Goal: Information Seeking & Learning: Check status

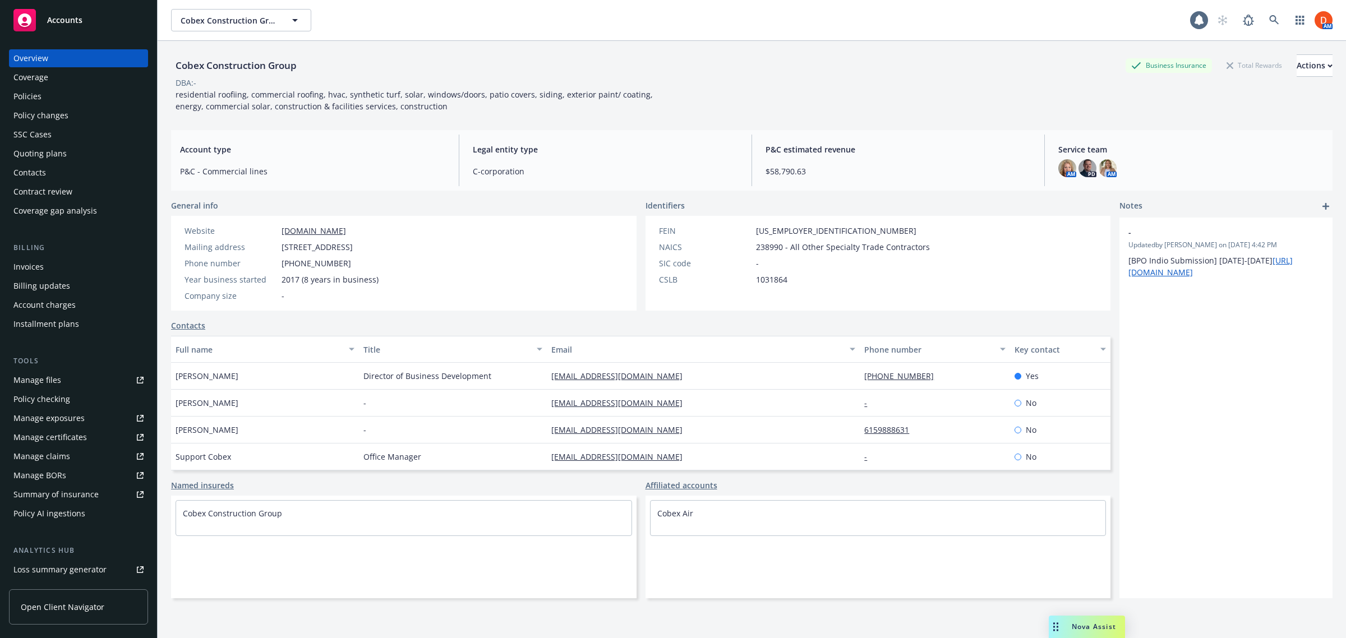
scroll to position [130, 0]
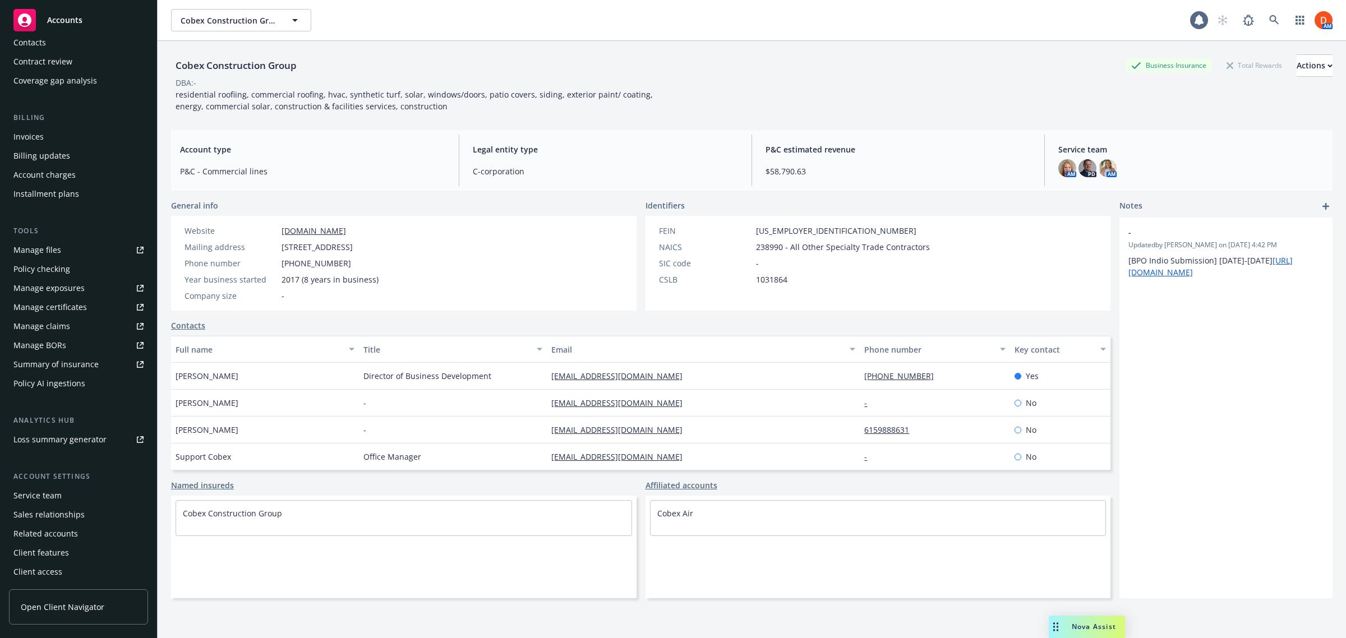
click at [93, 606] on span "Open Client Navigator" at bounding box center [63, 607] width 84 height 12
click at [1267, 12] on link at bounding box center [1274, 20] width 22 height 22
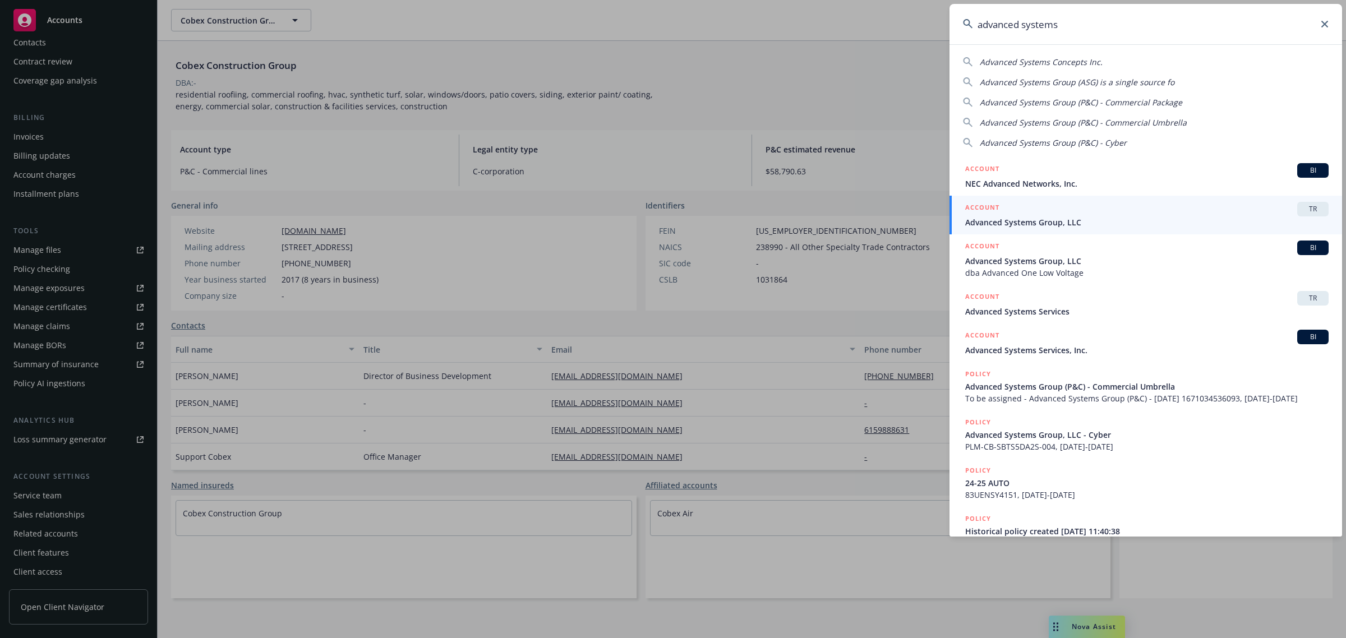
type input "advanced systems"
click at [1084, 220] on span "Advanced Systems Group, LLC" at bounding box center [1147, 223] width 364 height 12
click at [1084, 220] on div "FEIN 82-2750842 NAICS 238990 - All Other Specialty Trade Contractors SIC code -…" at bounding box center [879, 263] width 466 height 95
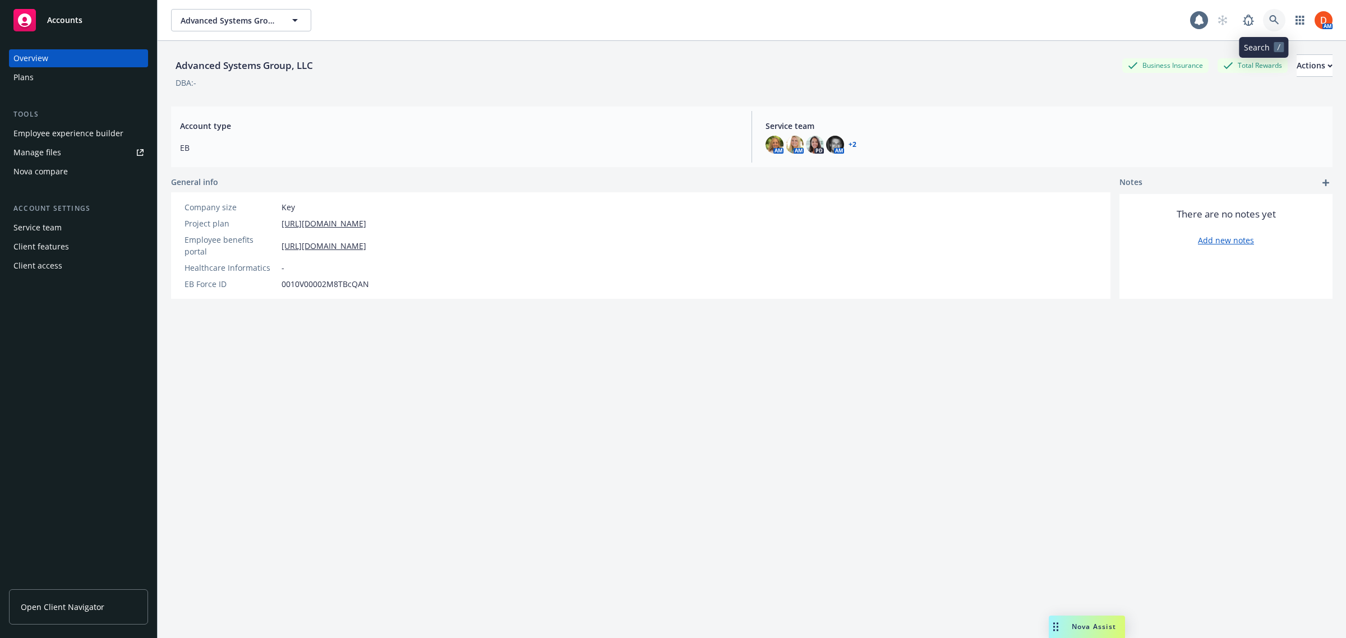
click at [1269, 21] on link at bounding box center [1274, 20] width 22 height 22
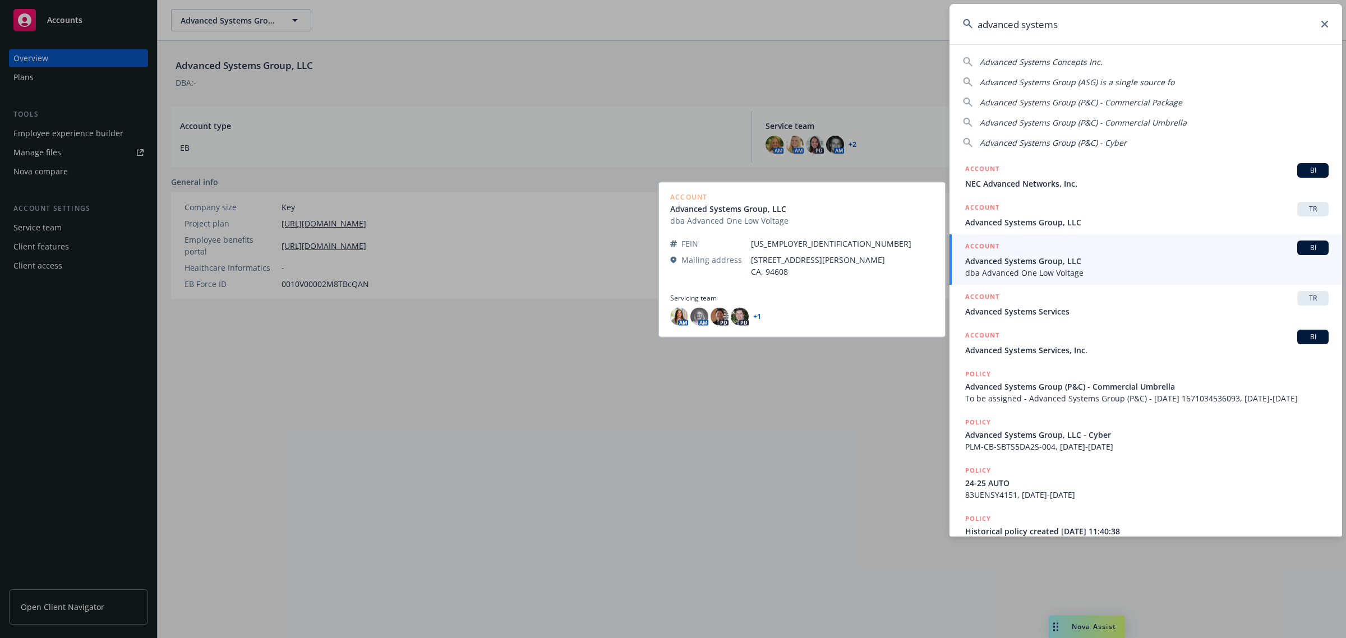
type input "advanced systems"
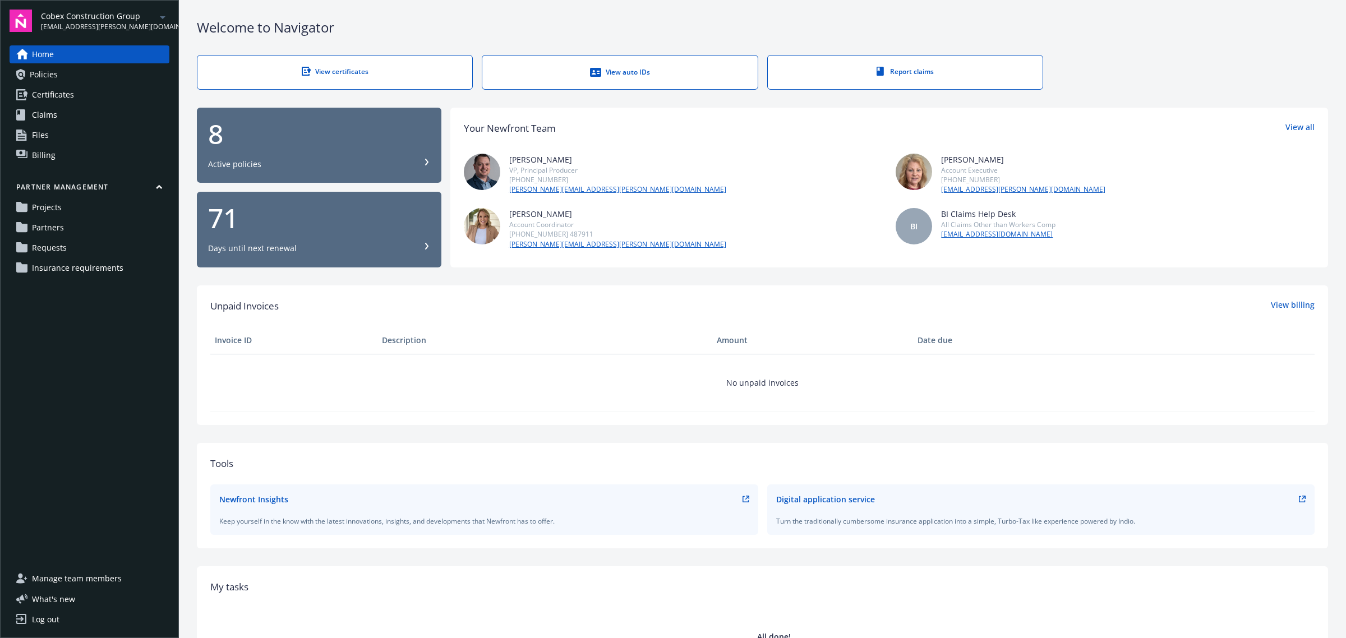
drag, startPoint x: 93, startPoint y: 265, endPoint x: 147, endPoint y: 277, distance: 55.0
click at [93, 265] on span "Insurance requirements" at bounding box center [77, 268] width 91 height 18
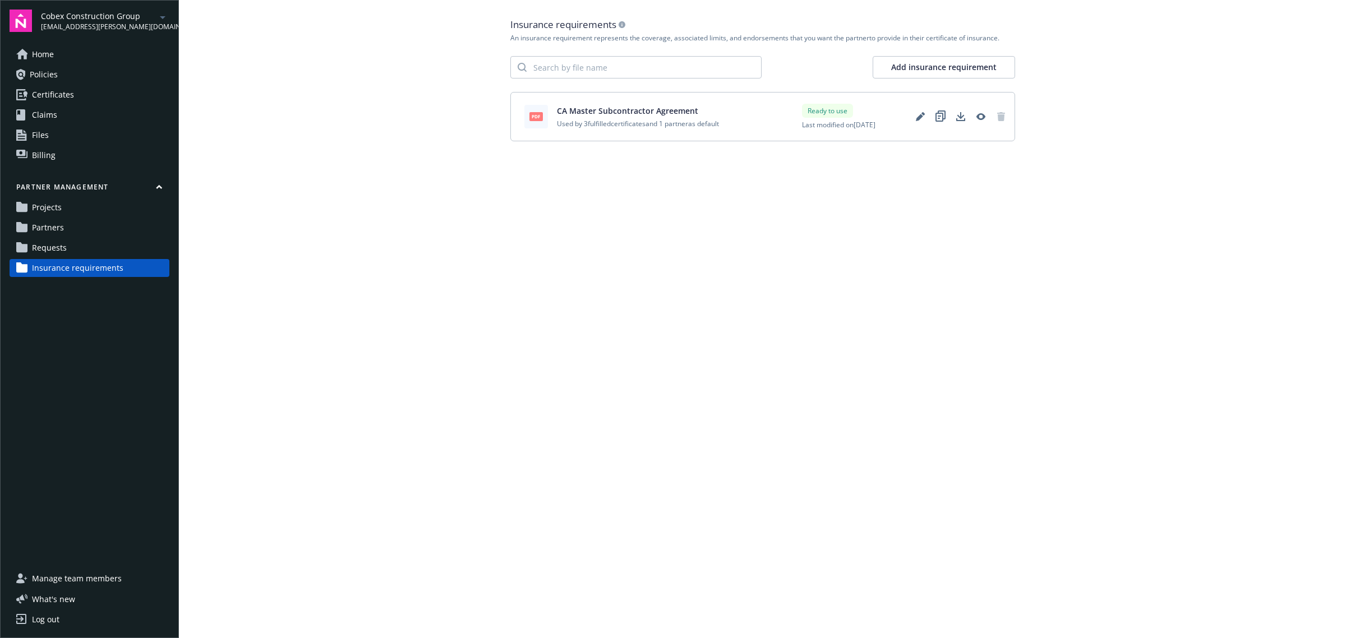
click at [126, 20] on span "Cobex Construction Group" at bounding box center [98, 16] width 115 height 12
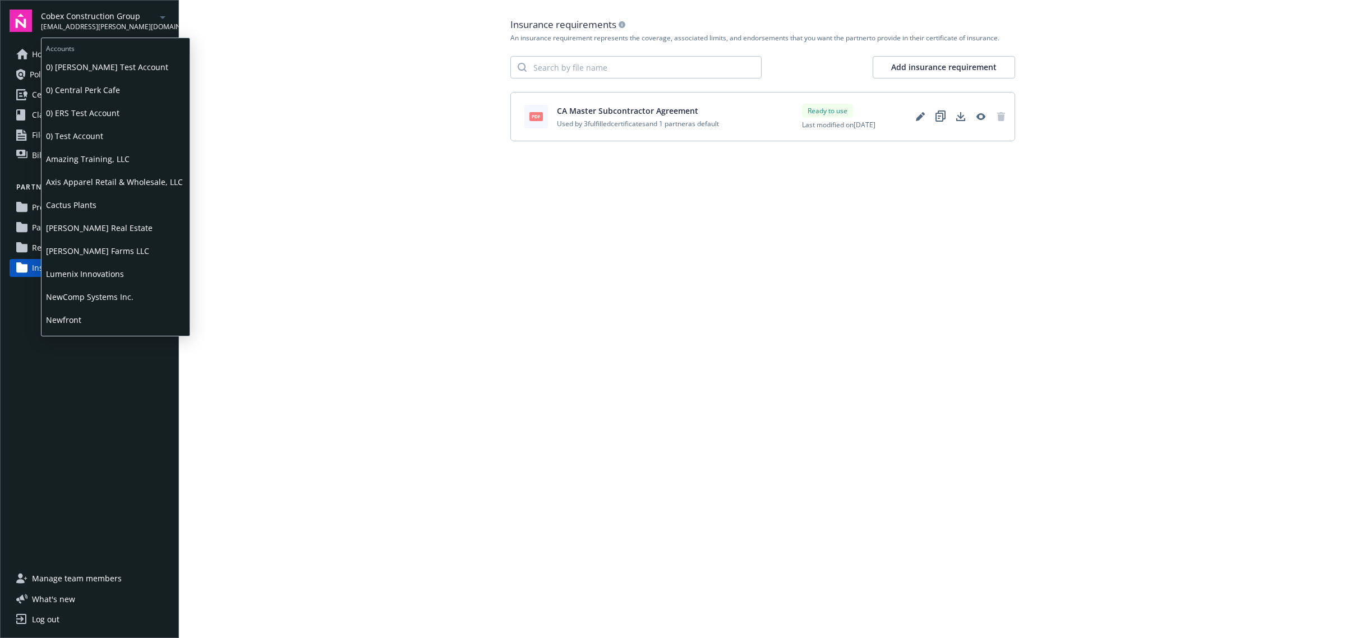
click at [141, 277] on span "Lumenix Innovations" at bounding box center [115, 274] width 139 height 23
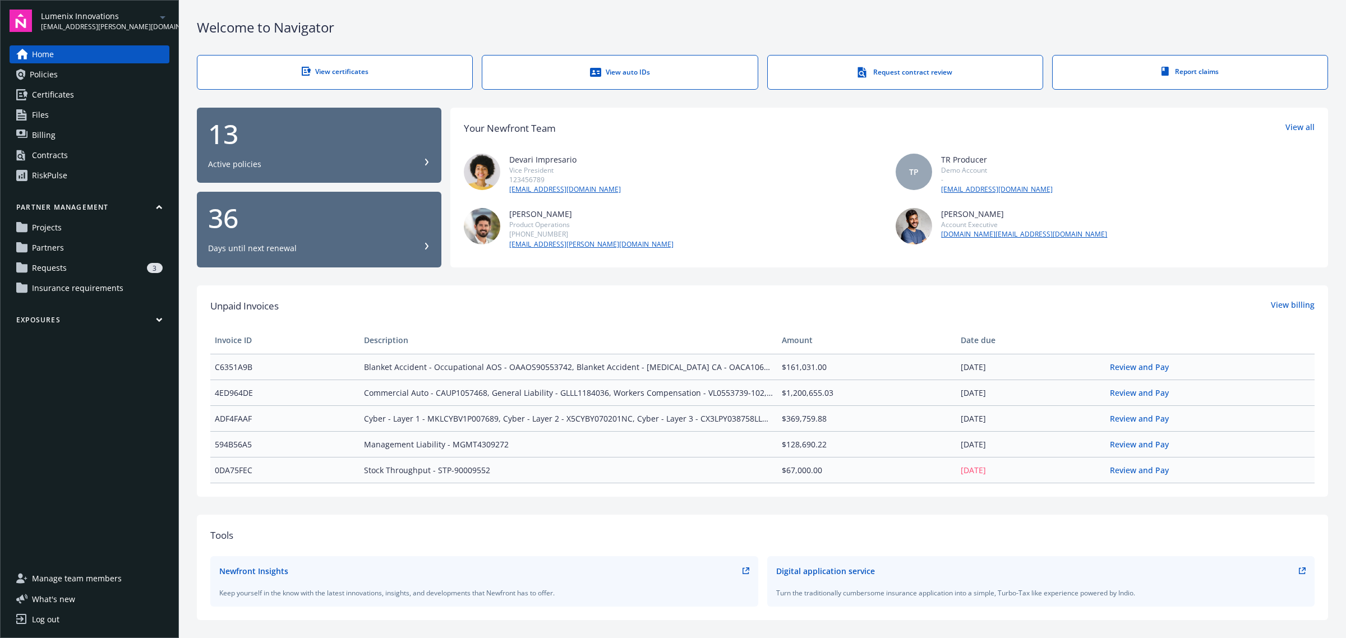
click at [135, 275] on link "Requests 3" at bounding box center [90, 268] width 160 height 18
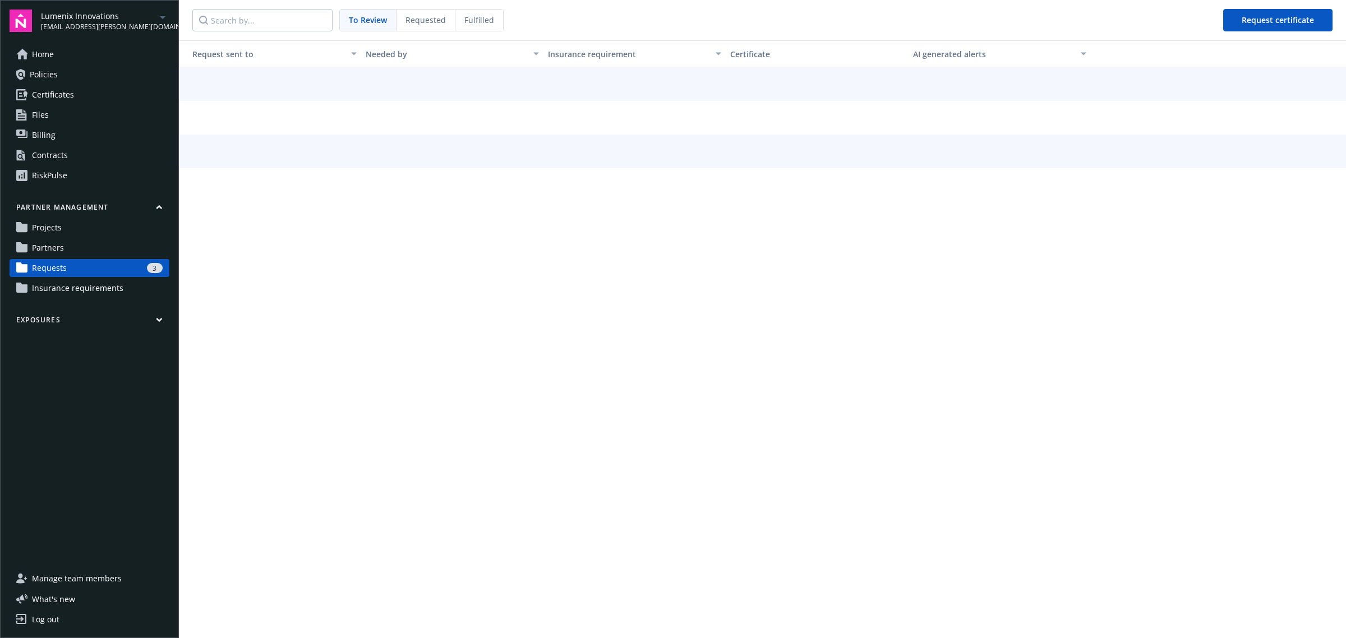
click at [128, 287] on link "Insurance requirements" at bounding box center [90, 288] width 160 height 18
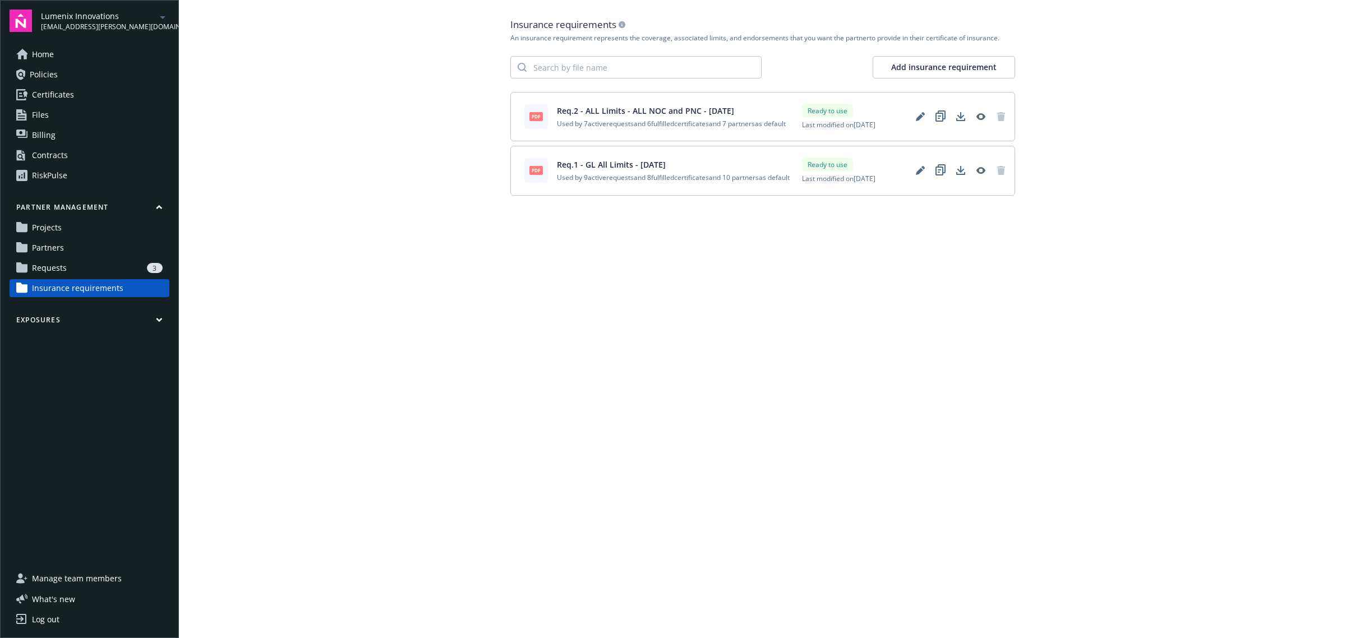
drag, startPoint x: 1041, startPoint y: 135, endPoint x: 1016, endPoint y: 135, distance: 24.7
click at [1041, 135] on main "Insurance requirements An insurance requirement represents the coverage, associ…" at bounding box center [762, 319] width 1167 height 638
click at [69, 276] on link "Requests 3" at bounding box center [90, 268] width 160 height 18
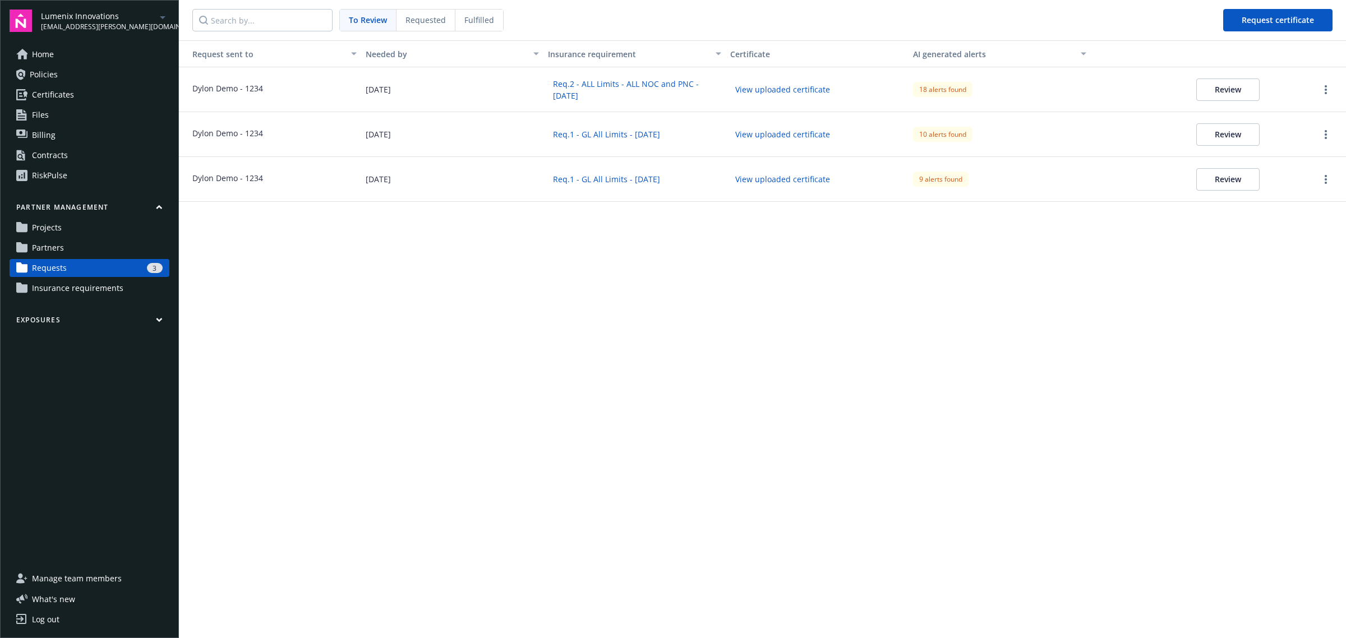
click at [478, 12] on div "Fulfilled" at bounding box center [479, 20] width 48 height 21
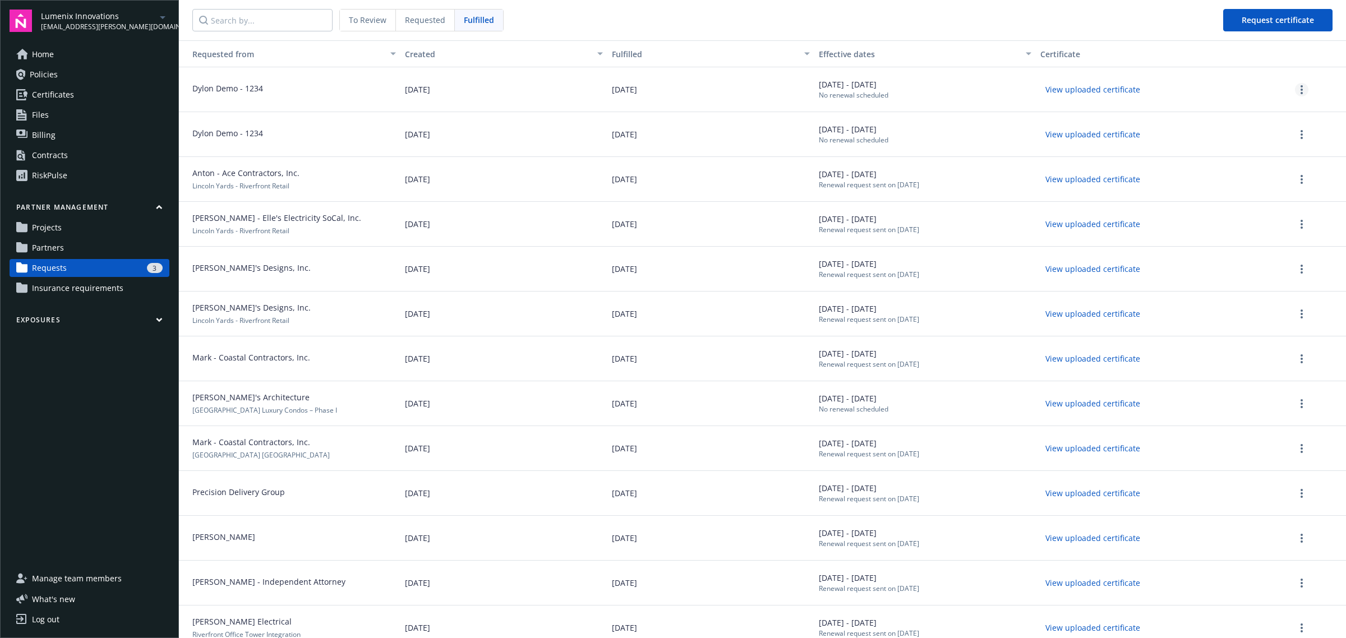
click at [1295, 90] on link "more" at bounding box center [1301, 89] width 13 height 13
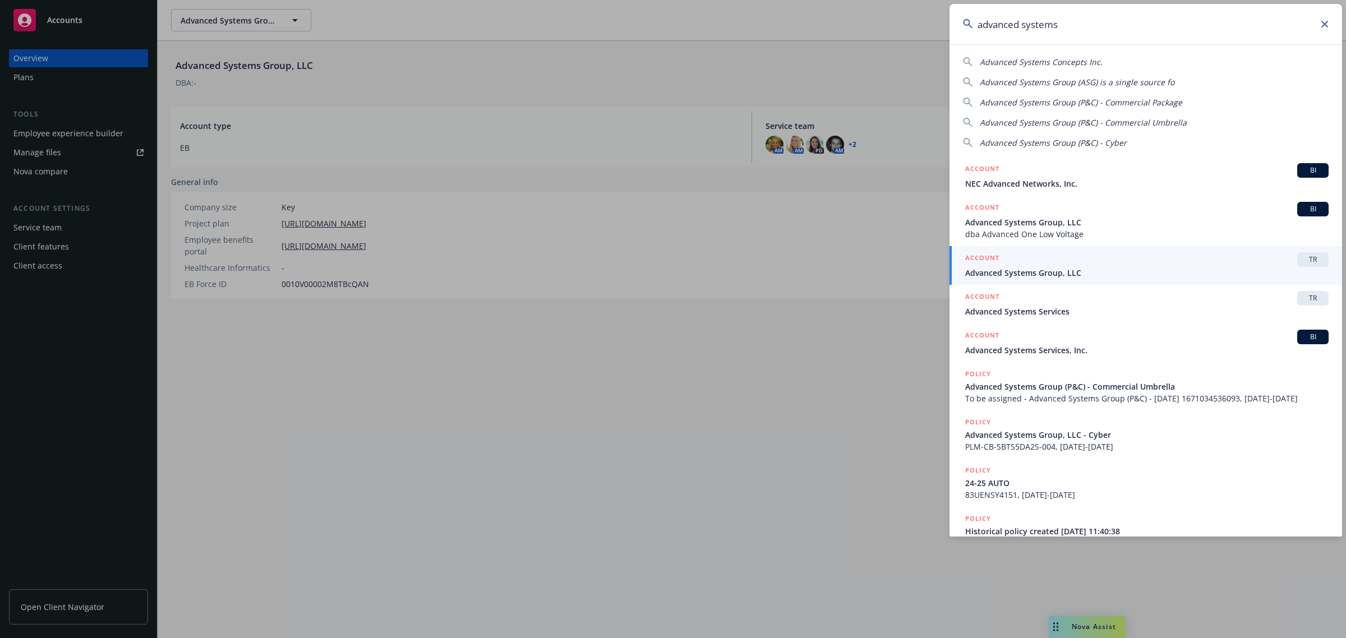
click at [1324, 24] on icon at bounding box center [1325, 24] width 7 height 7
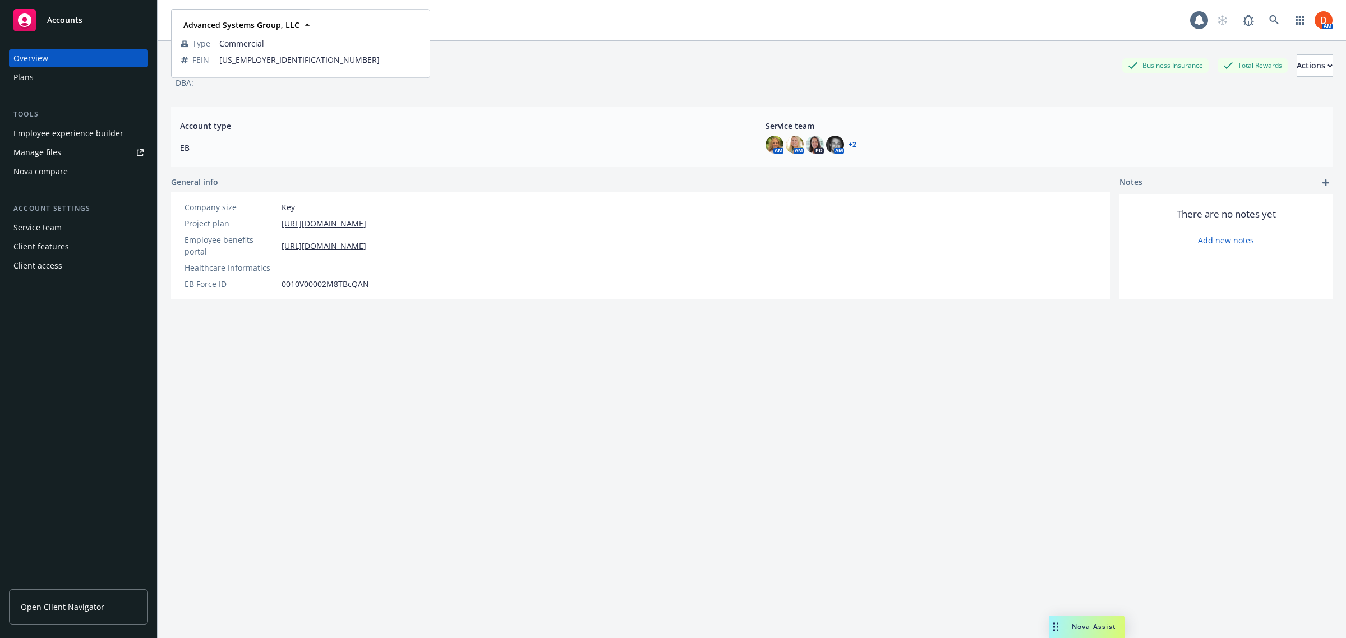
click at [302, 28] on icon at bounding box center [307, 24] width 11 height 11
click at [1269, 21] on icon at bounding box center [1274, 20] width 10 height 10
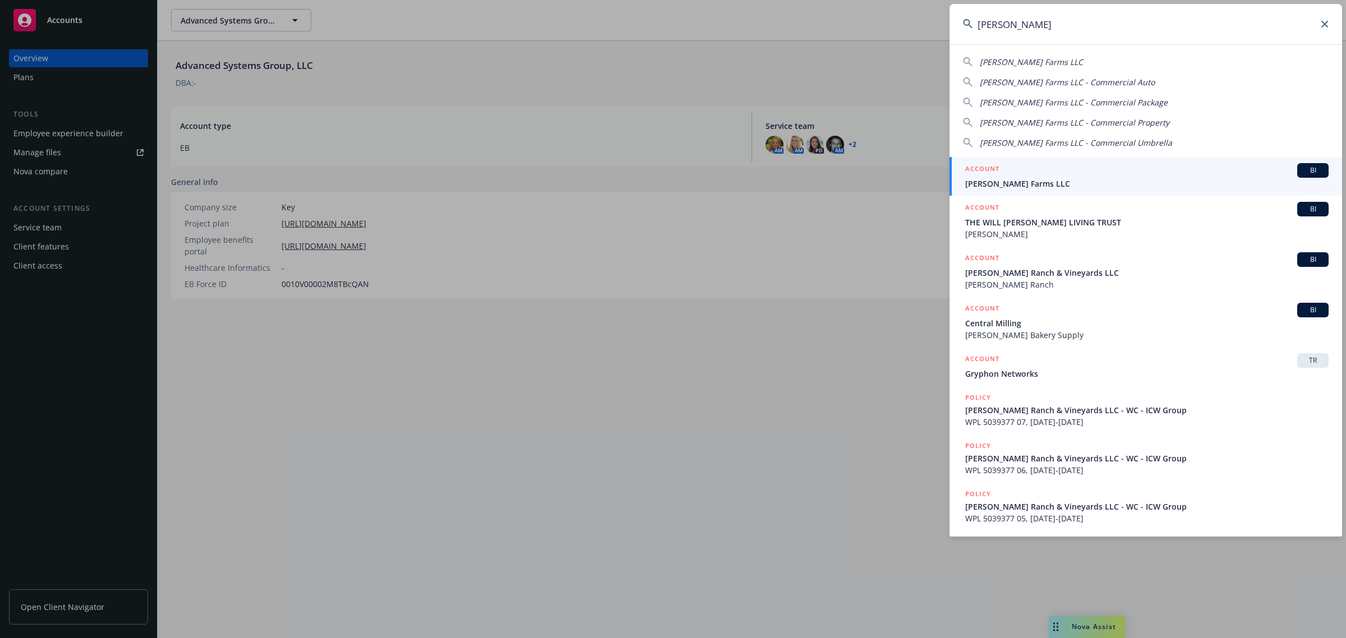
type input "giusti"
click at [1071, 163] on div "ACCOUNT BI" at bounding box center [1147, 170] width 364 height 15
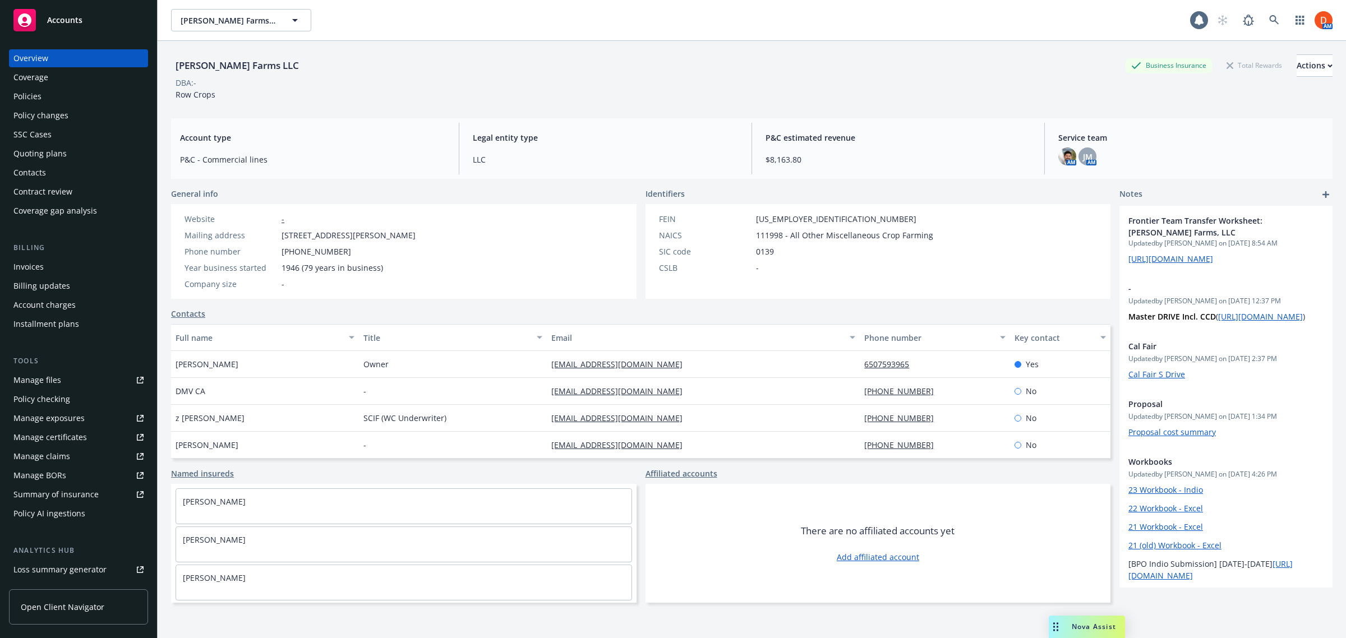
click at [94, 149] on div "Quoting plans" at bounding box center [78, 154] width 130 height 18
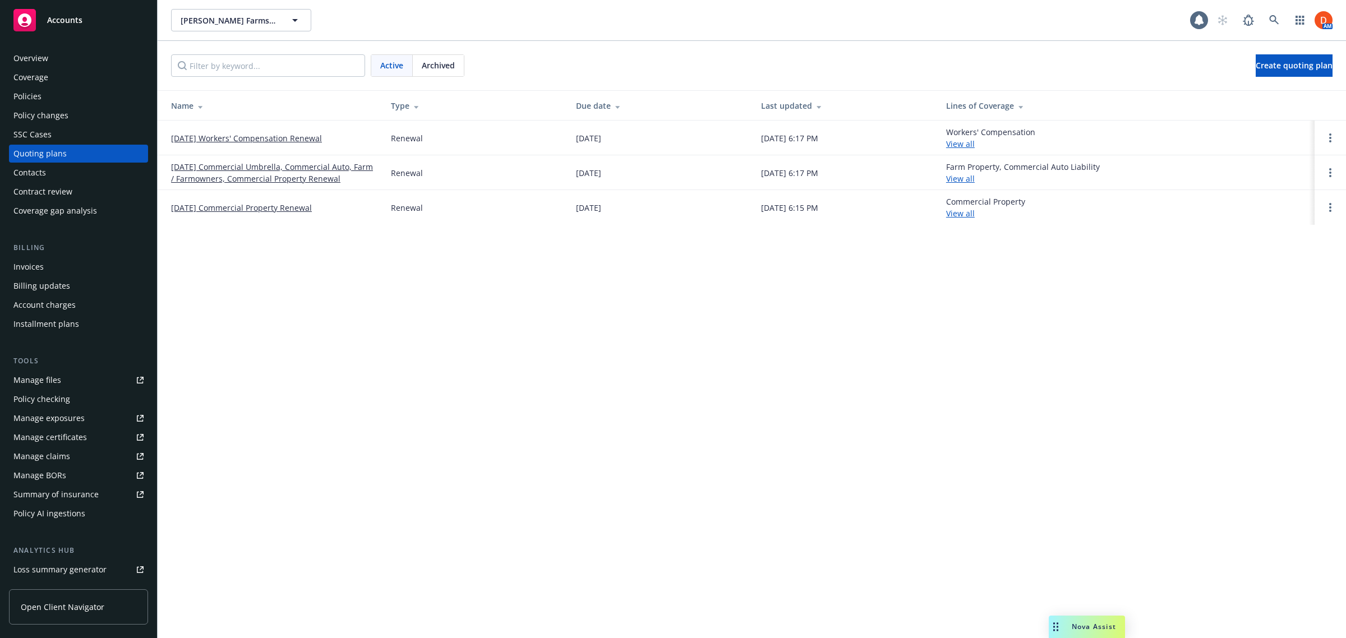
click at [73, 99] on div "Policies" at bounding box center [78, 97] width 130 height 18
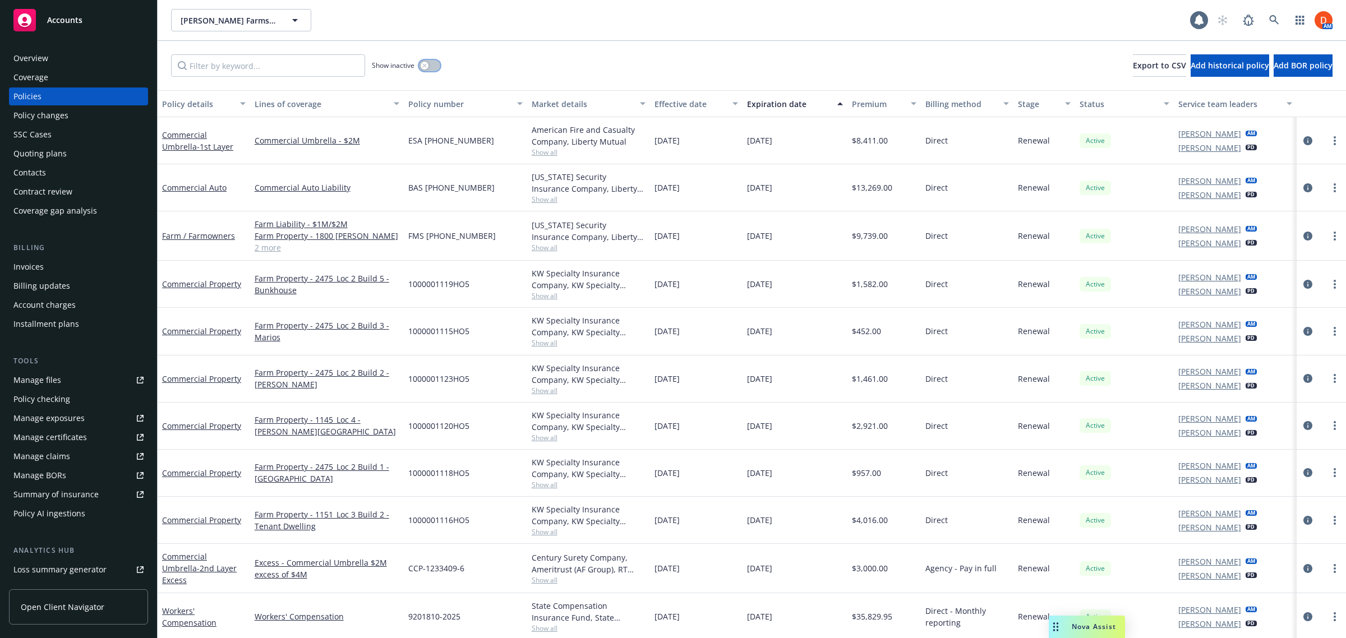
click at [434, 67] on button "button" at bounding box center [429, 65] width 21 height 11
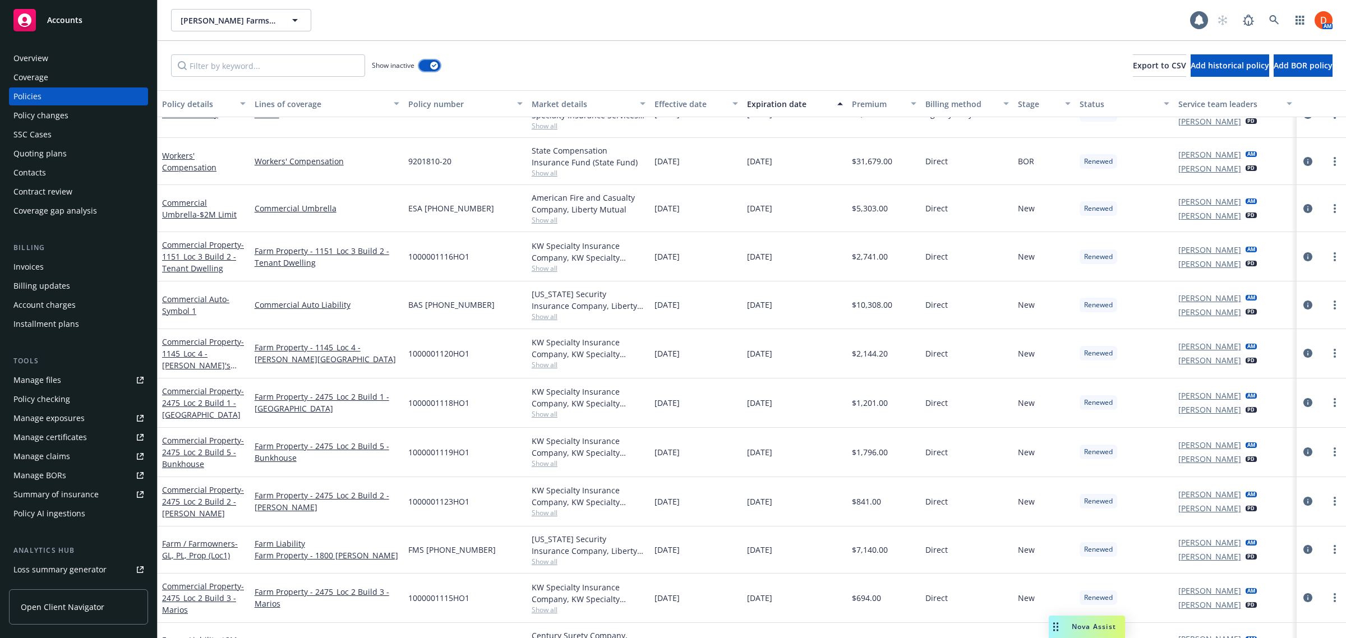
scroll to position [351, 0]
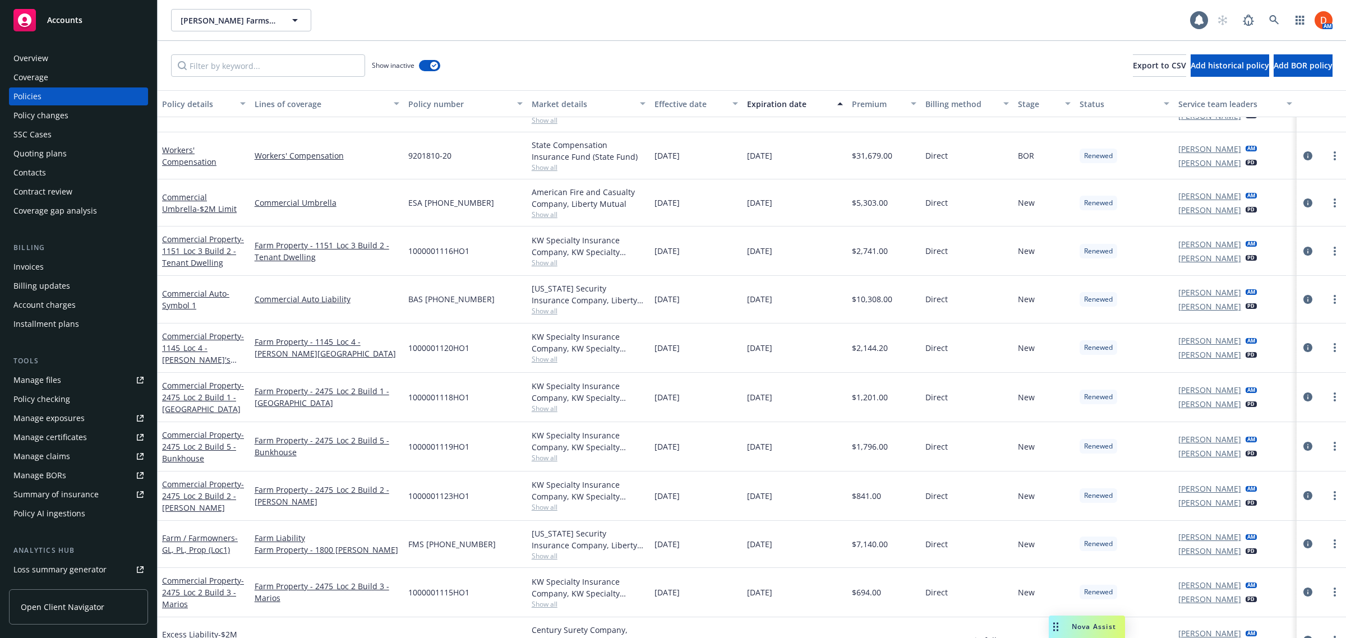
click at [540, 361] on span "Show all" at bounding box center [589, 360] width 114 height 10
click at [1300, 19] on icon "button" at bounding box center [1300, 20] width 9 height 9
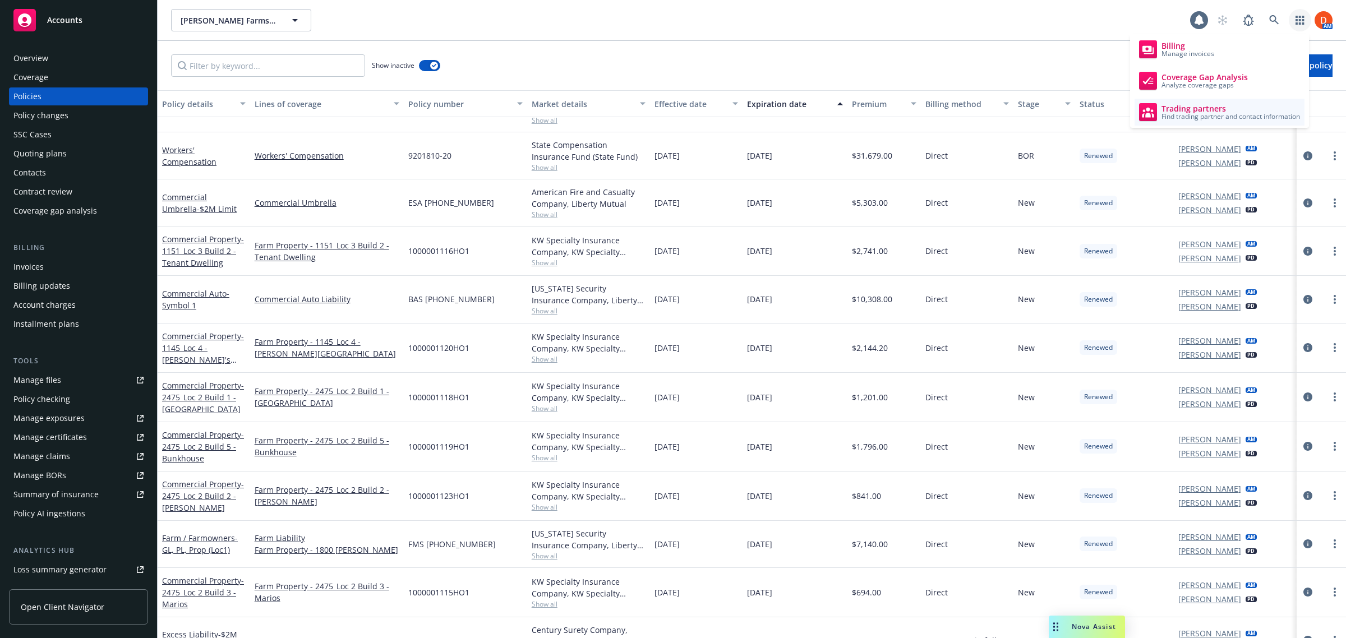
click at [1235, 105] on span "Trading partners" at bounding box center [1231, 108] width 139 height 9
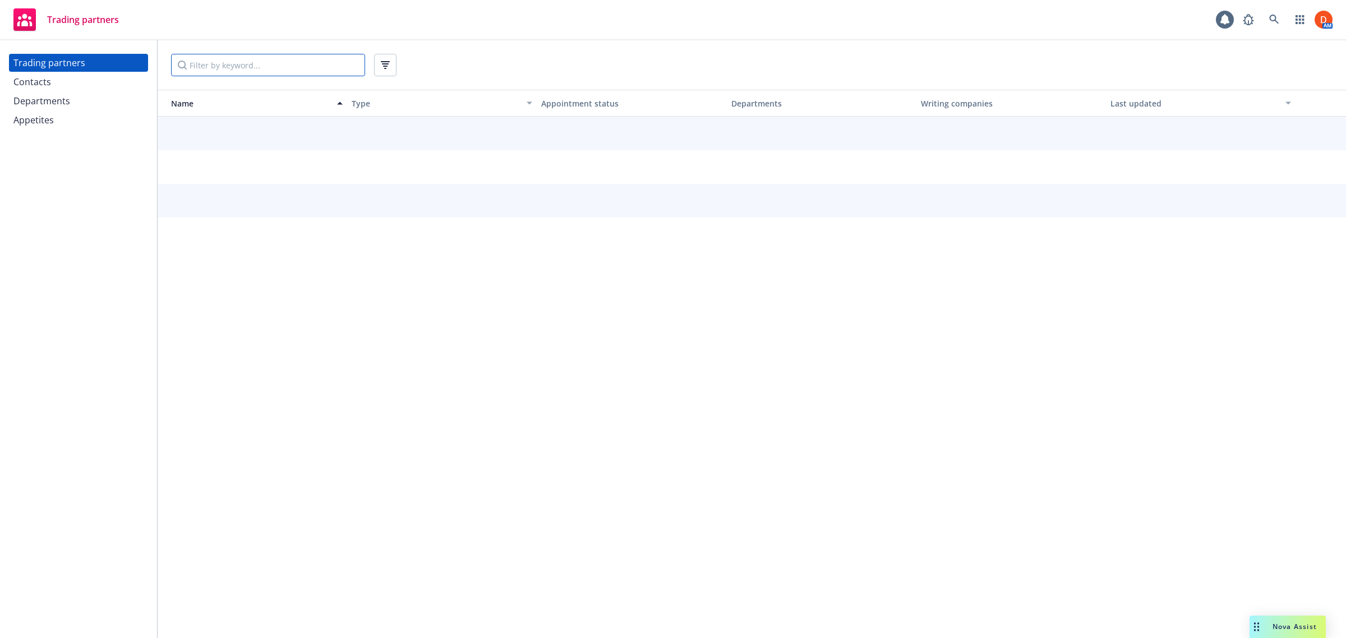
click at [289, 65] on input "Filter by keyword..." at bounding box center [268, 65] width 194 height 22
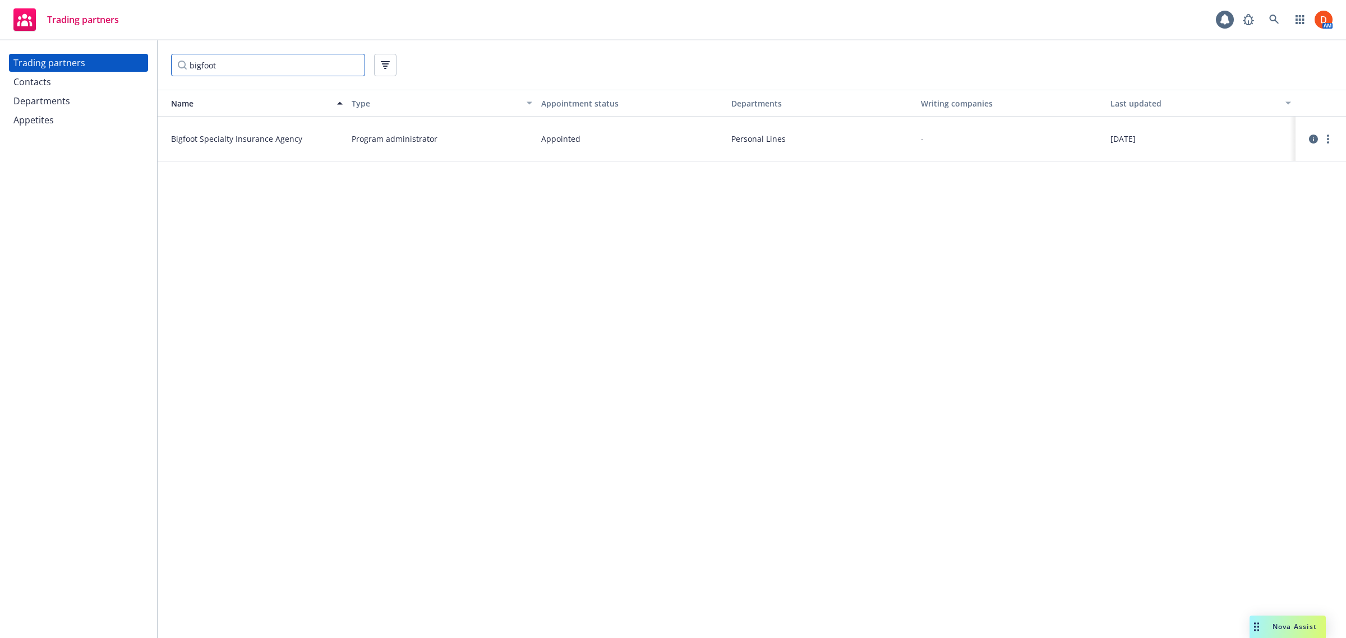
drag, startPoint x: 233, startPoint y: 68, endPoint x: 191, endPoint y: 65, distance: 41.6
click at [191, 65] on input "bigfoot" at bounding box center [268, 65] width 194 height 22
drag, startPoint x: 216, startPoint y: 66, endPoint x: 155, endPoint y: 63, distance: 60.7
click at [155, 63] on div "Trading partners Contacts Departments Appetites access one80 Name Type Appointm…" at bounding box center [673, 339] width 1346 height 598
click at [1313, 139] on icon "circleInformation" at bounding box center [1313, 139] width 9 height 9
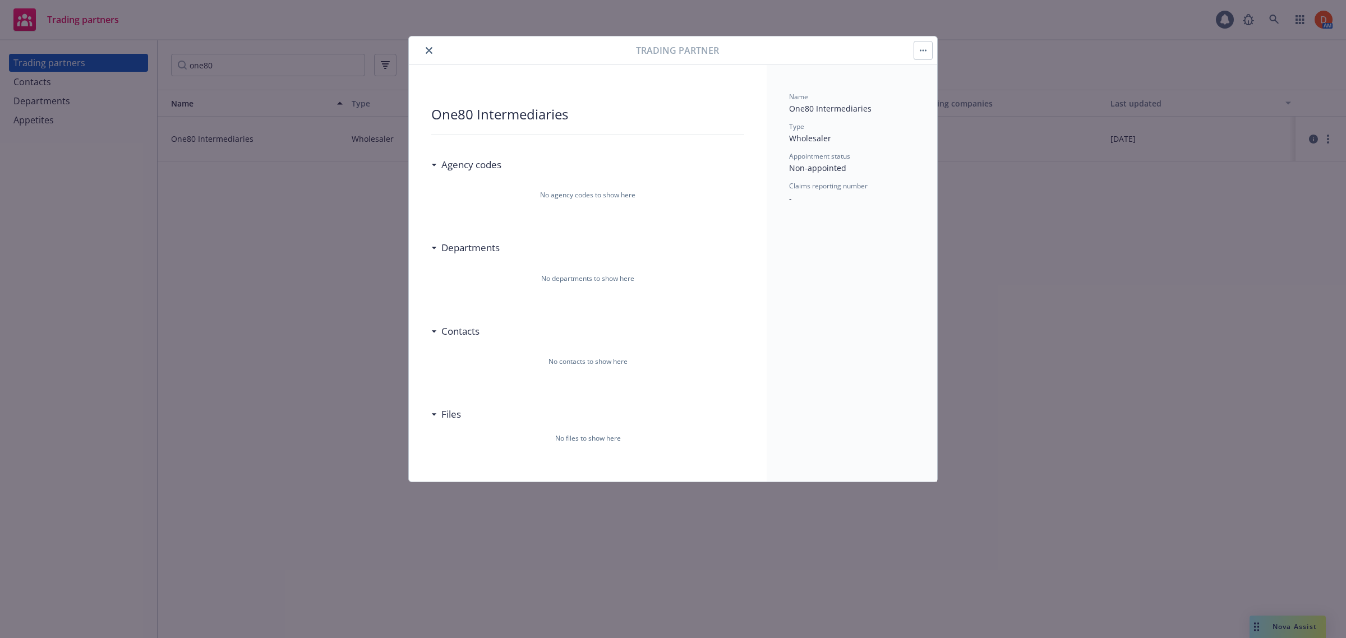
click at [427, 48] on icon "close" at bounding box center [429, 50] width 7 height 7
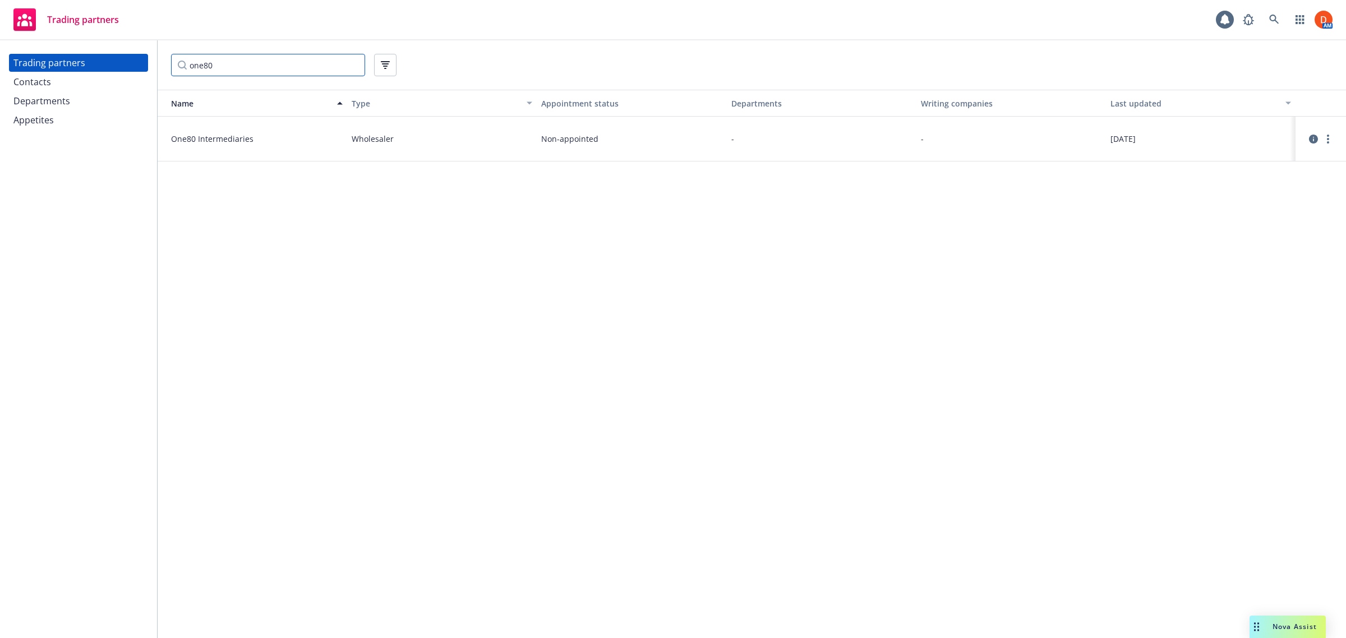
drag, startPoint x: 239, startPoint y: 69, endPoint x: 169, endPoint y: 62, distance: 69.9
click at [169, 62] on div "one80" at bounding box center [752, 64] width 1189 height 49
type input "kw special"
click at [1308, 136] on link "circleInformation" at bounding box center [1313, 138] width 13 height 13
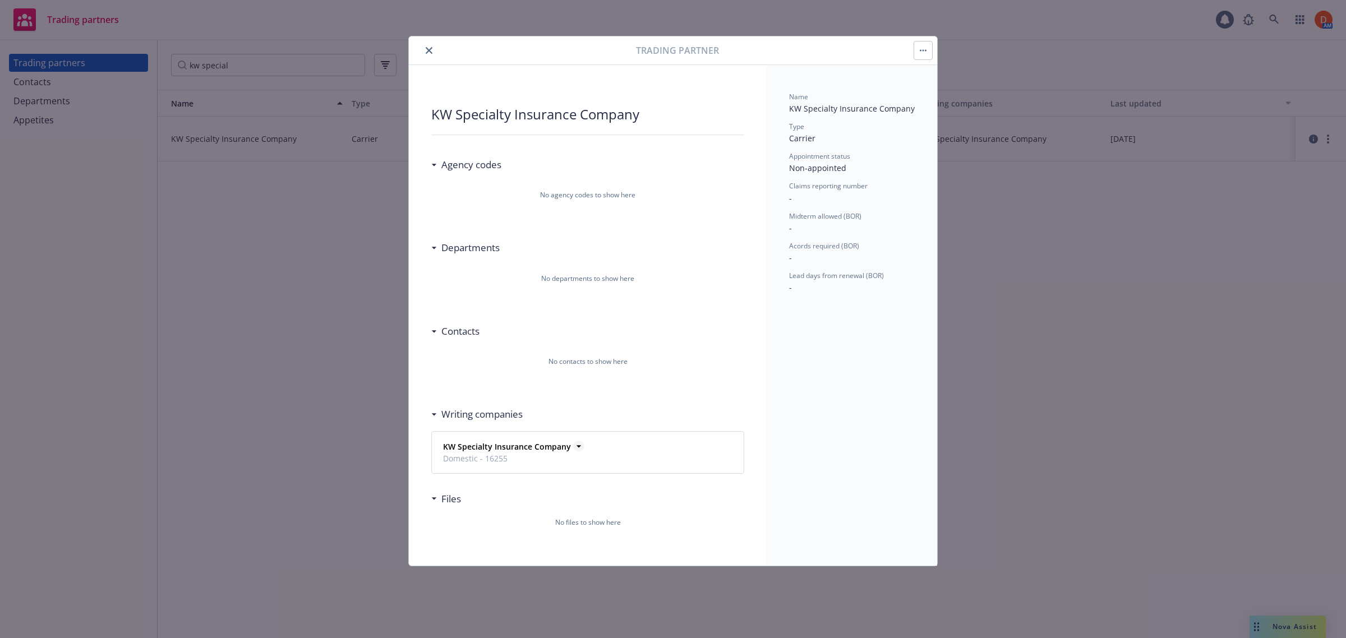
click at [579, 445] on icon at bounding box center [578, 446] width 11 height 11
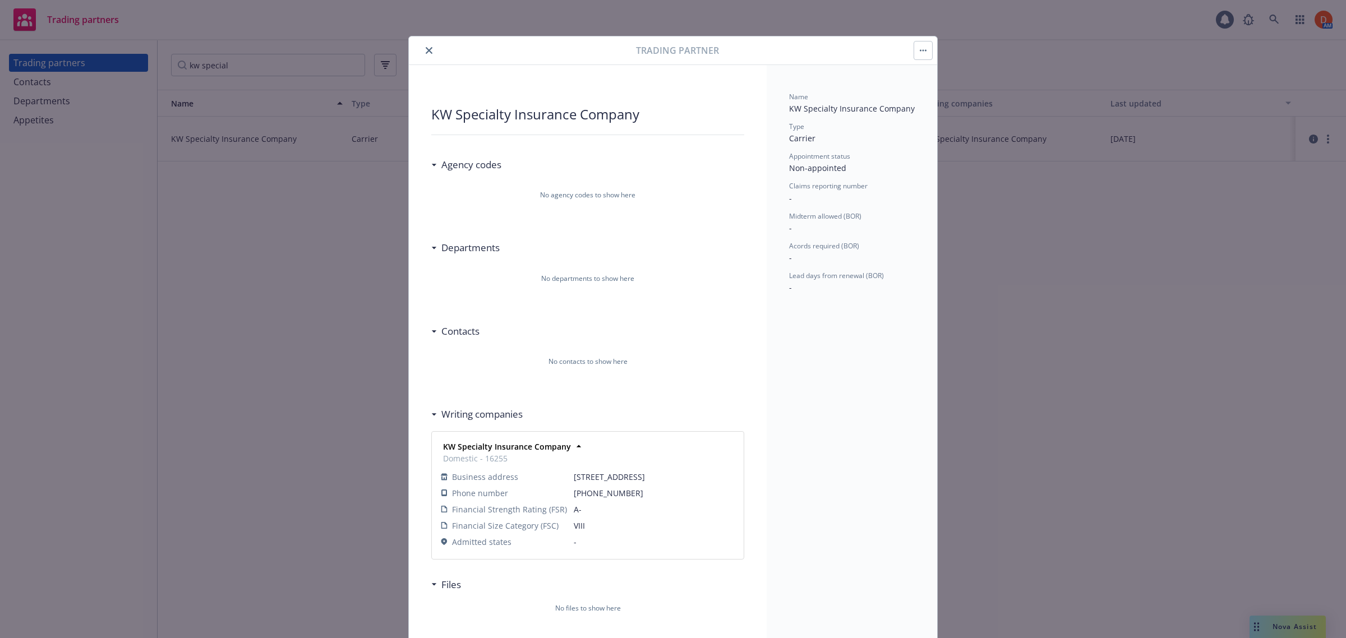
click at [422, 50] on button "close" at bounding box center [428, 50] width 13 height 13
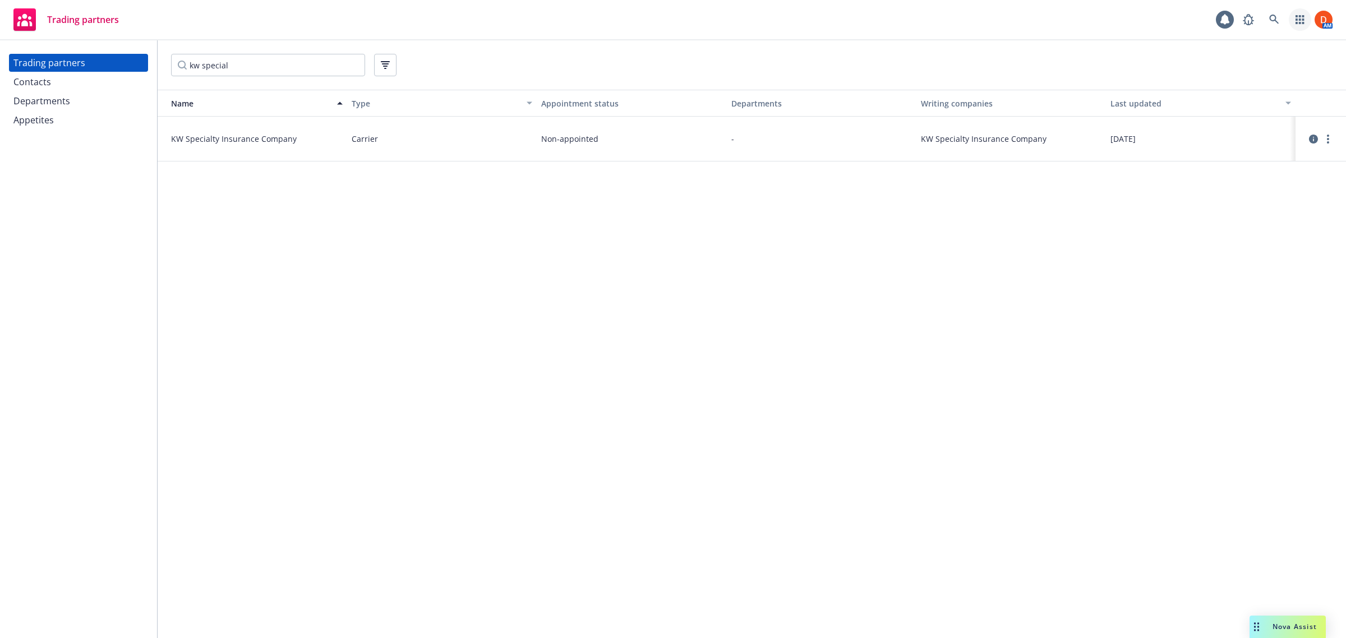
click at [1302, 22] on icon "button" at bounding box center [1300, 19] width 9 height 9
click at [1228, 52] on span "View and manage your accounts" at bounding box center [1251, 53] width 101 height 7
